Goal: Information Seeking & Learning: Find specific fact

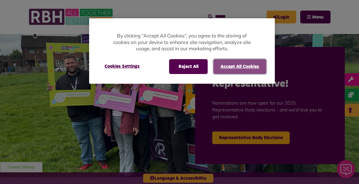
click at [226, 68] on button "Accept All Cookies" at bounding box center [239, 66] width 53 height 15
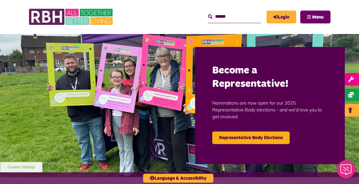
click at [317, 17] on span "Menu" at bounding box center [317, 17] width 11 height 5
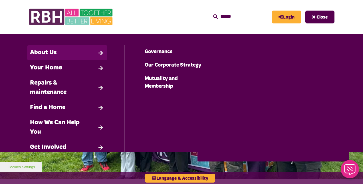
click at [97, 50] on link "About Us" at bounding box center [67, 52] width 80 height 15
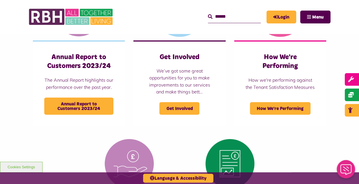
scroll to position [12, 0]
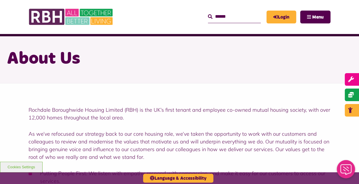
click at [225, 21] on input "Search" at bounding box center [234, 17] width 53 height 12
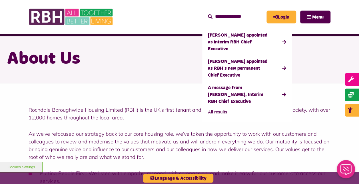
type input "**********"
click at [208, 13] on button "Search" at bounding box center [210, 16] width 5 height 7
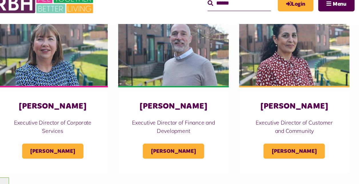
scroll to position [265, 0]
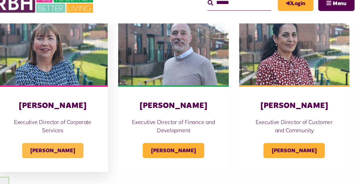
click at [69, 141] on span "[PERSON_NAME]" at bounding box center [78, 139] width 51 height 13
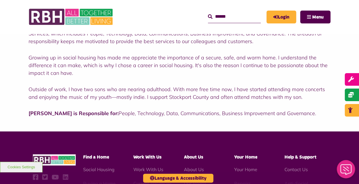
scroll to position [146, 0]
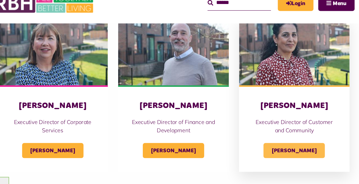
click at [291, 139] on span "Nadhia Khan" at bounding box center [279, 139] width 51 height 13
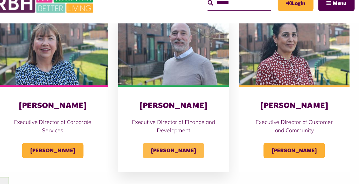
click at [172, 142] on span "Simon Mellor" at bounding box center [179, 139] width 51 height 13
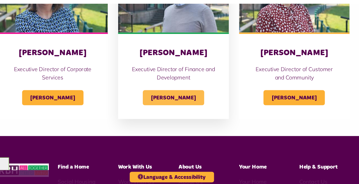
scroll to position [302, 0]
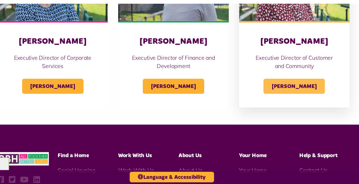
click at [290, 105] on span "[PERSON_NAME]" at bounding box center [279, 102] width 51 height 13
